Goal: Transaction & Acquisition: Book appointment/travel/reservation

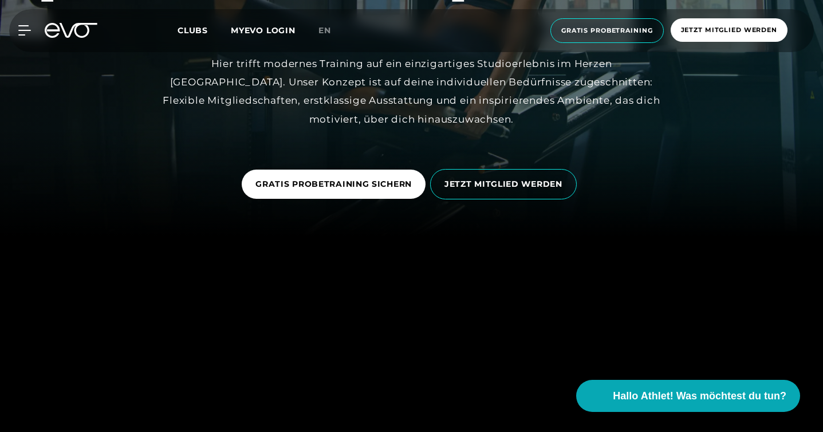
scroll to position [196, 0]
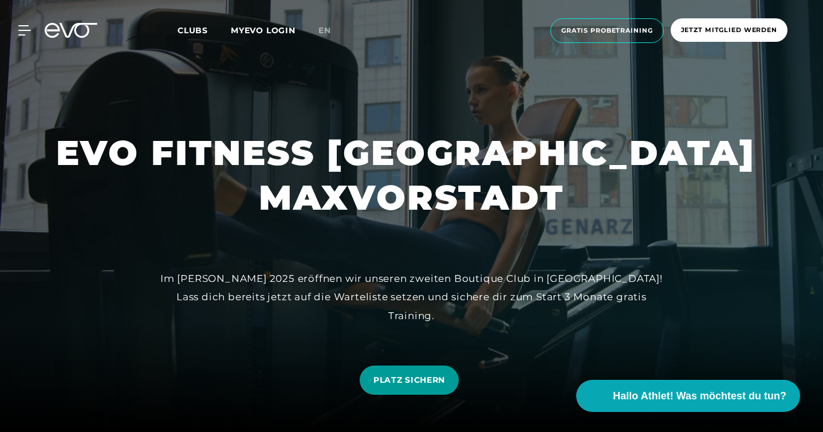
click at [404, 381] on span "PLATZ SICHERN" at bounding box center [409, 380] width 72 height 12
click at [21, 29] on icon at bounding box center [26, 30] width 17 height 10
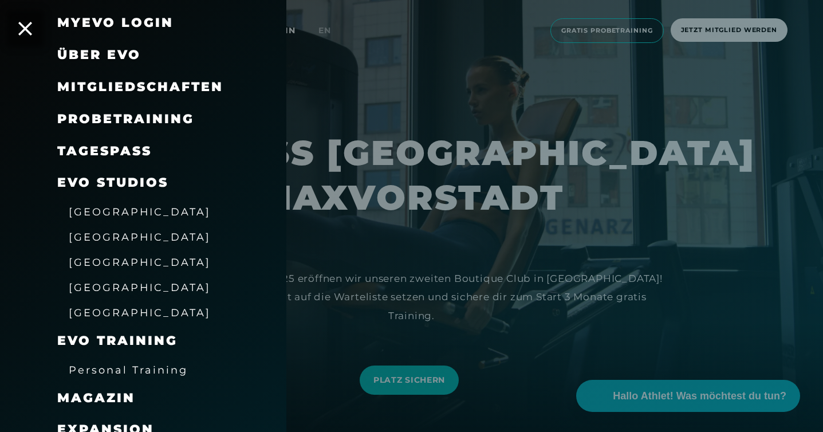
scroll to position [52, 0]
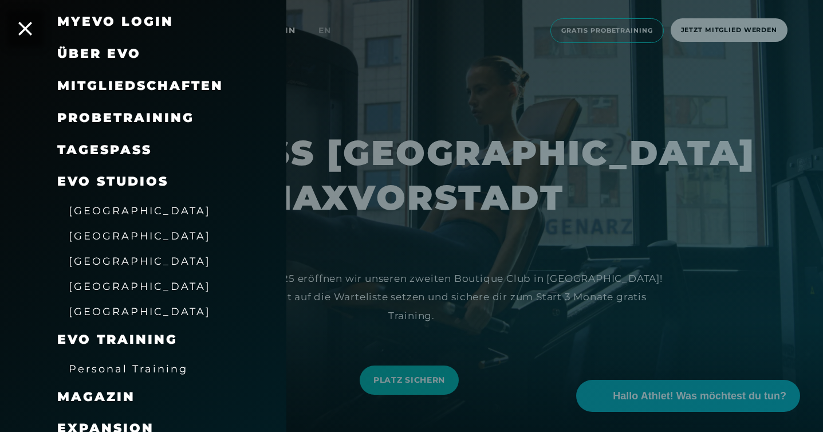
click at [85, 149] on link "TAGESPASS" at bounding box center [104, 149] width 94 height 15
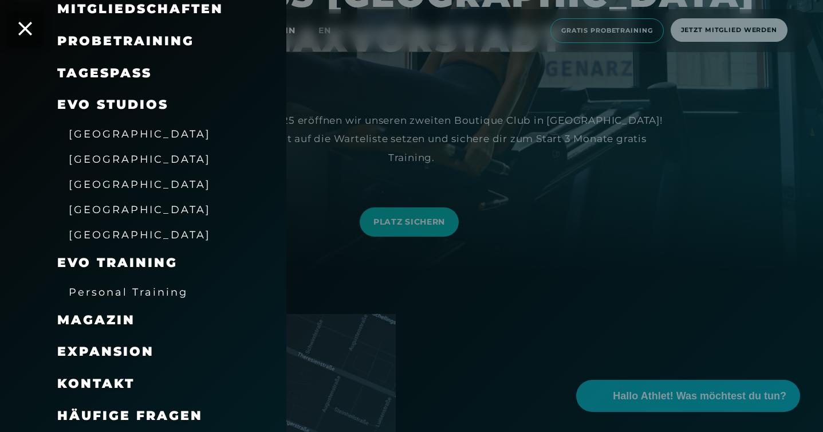
scroll to position [171, 0]
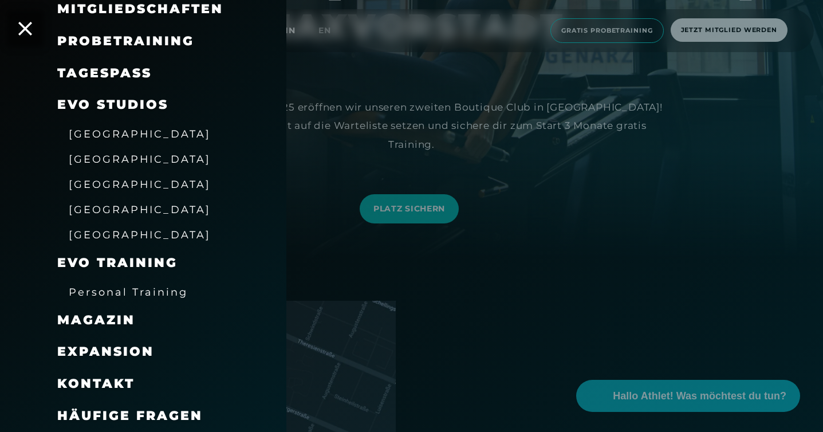
click at [578, 242] on div at bounding box center [411, 216] width 823 height 432
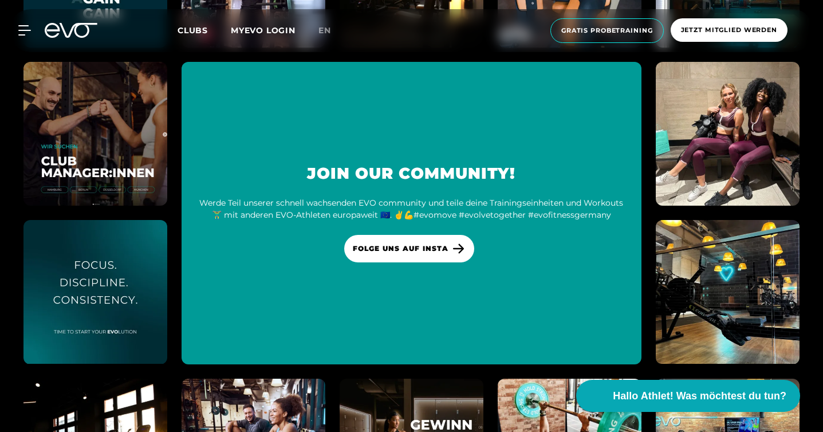
scroll to position [3160, 0]
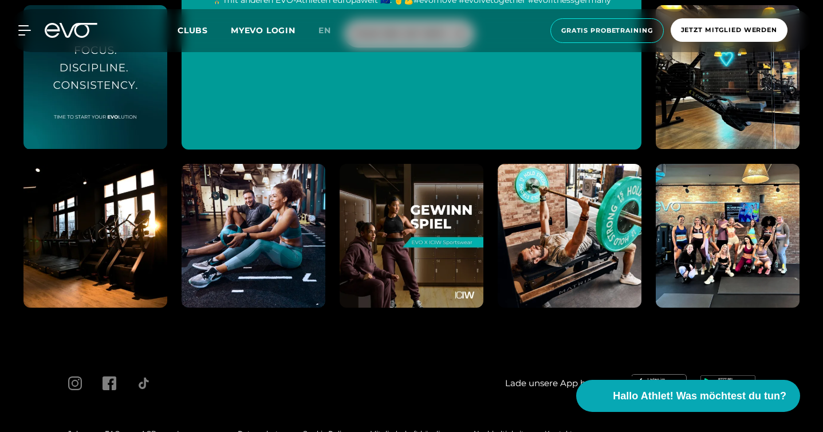
click at [182, 429] on span "Impressum" at bounding box center [197, 433] width 40 height 9
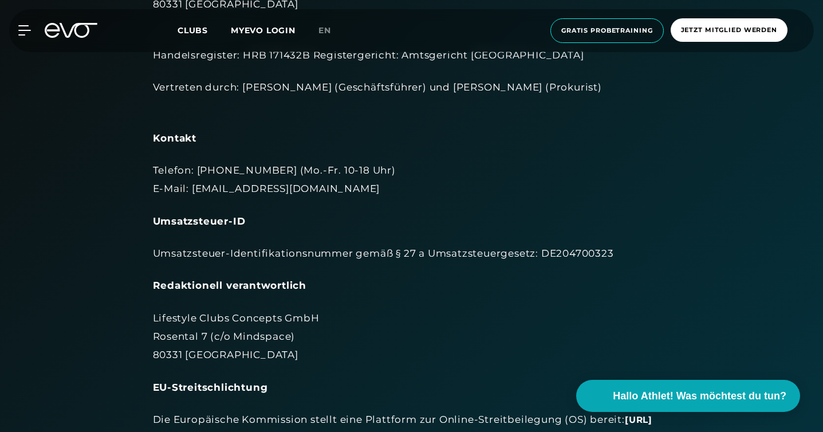
scroll to position [159, 0]
